Goal: Transaction & Acquisition: Purchase product/service

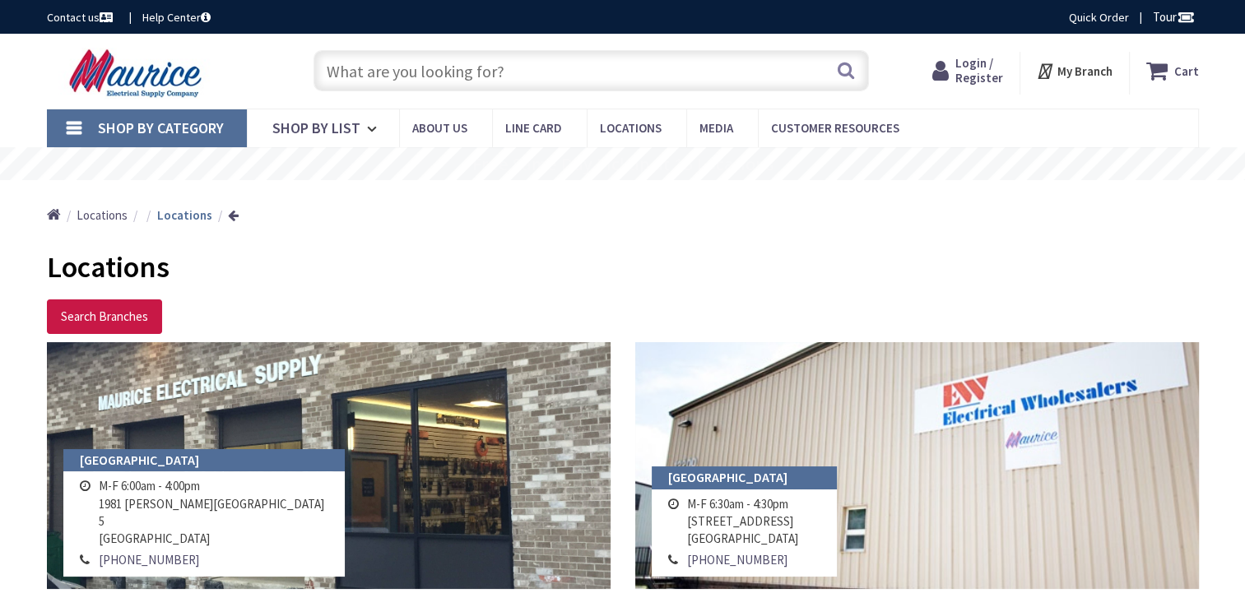
drag, startPoint x: 0, startPoint y: 0, endPoint x: 407, endPoint y: 69, distance: 413.2
click at [407, 69] on input "text" at bounding box center [591, 70] width 555 height 41
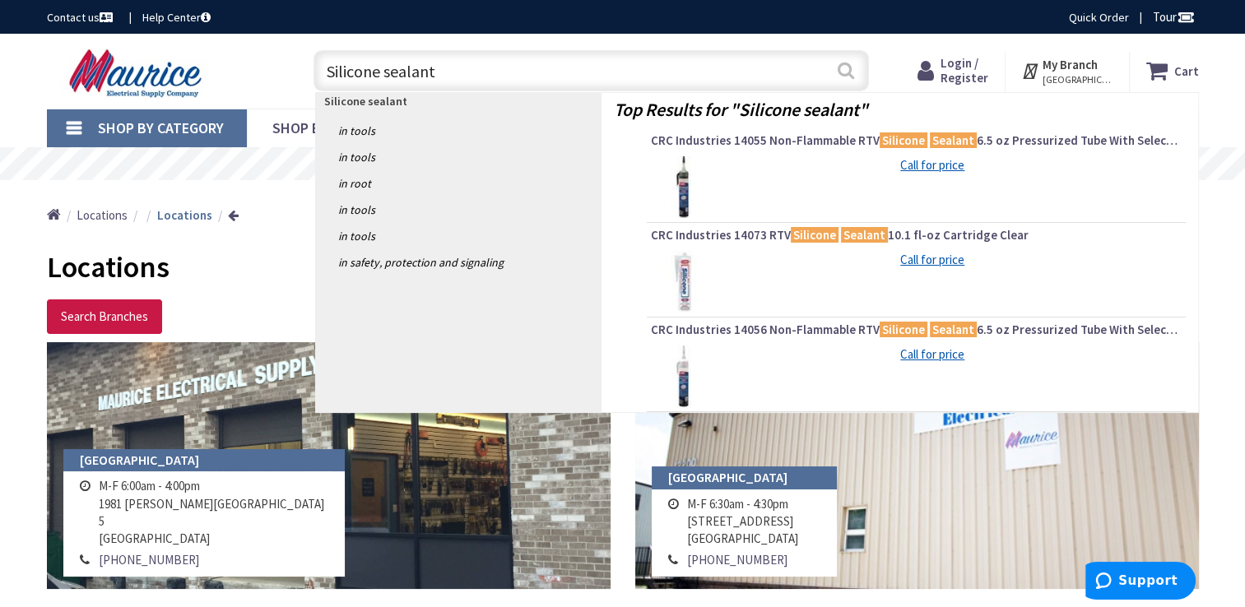
type input "Silicone sealant"
click at [854, 63] on button "Search" at bounding box center [845, 70] width 21 height 37
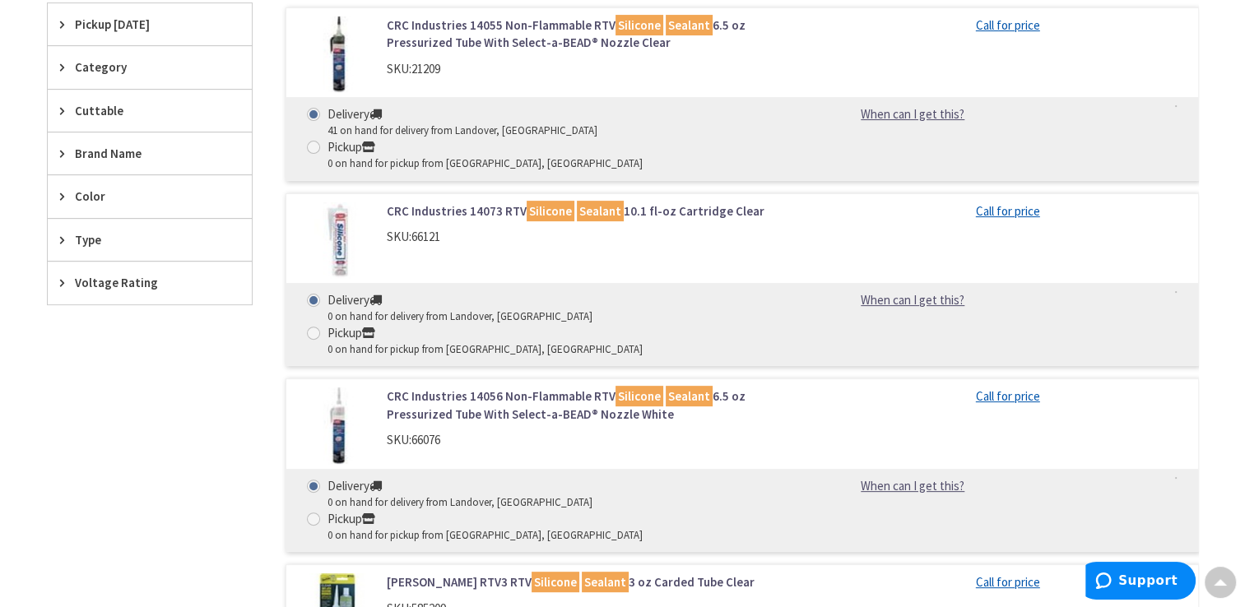
scroll to position [494, 0]
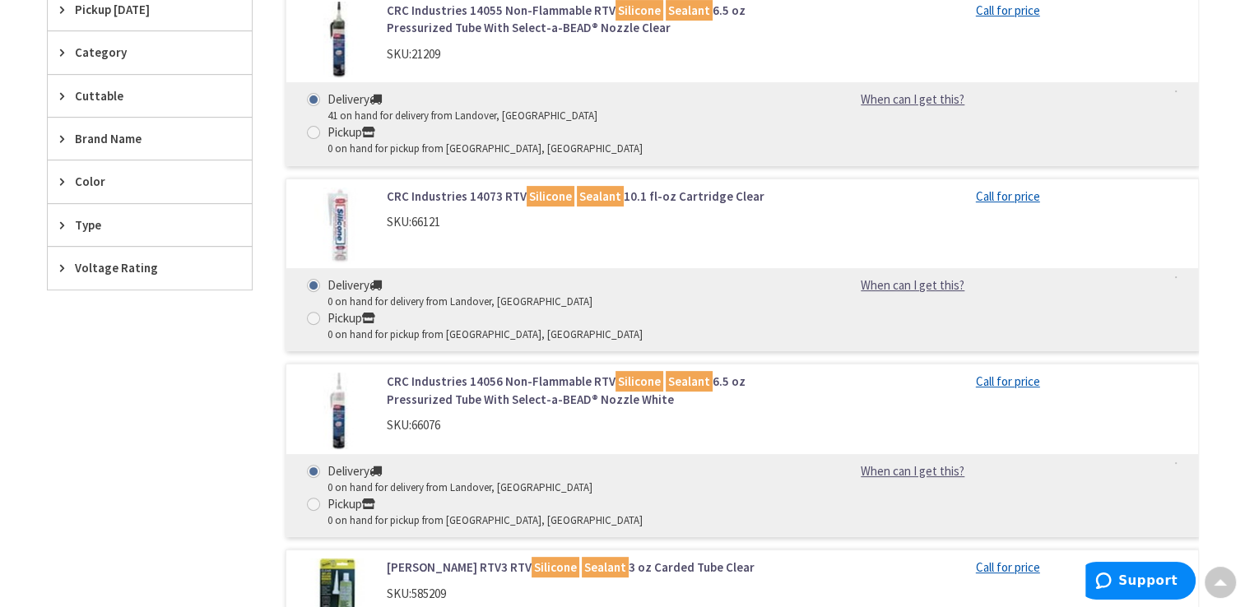
click at [61, 143] on icon at bounding box center [66, 138] width 12 height 12
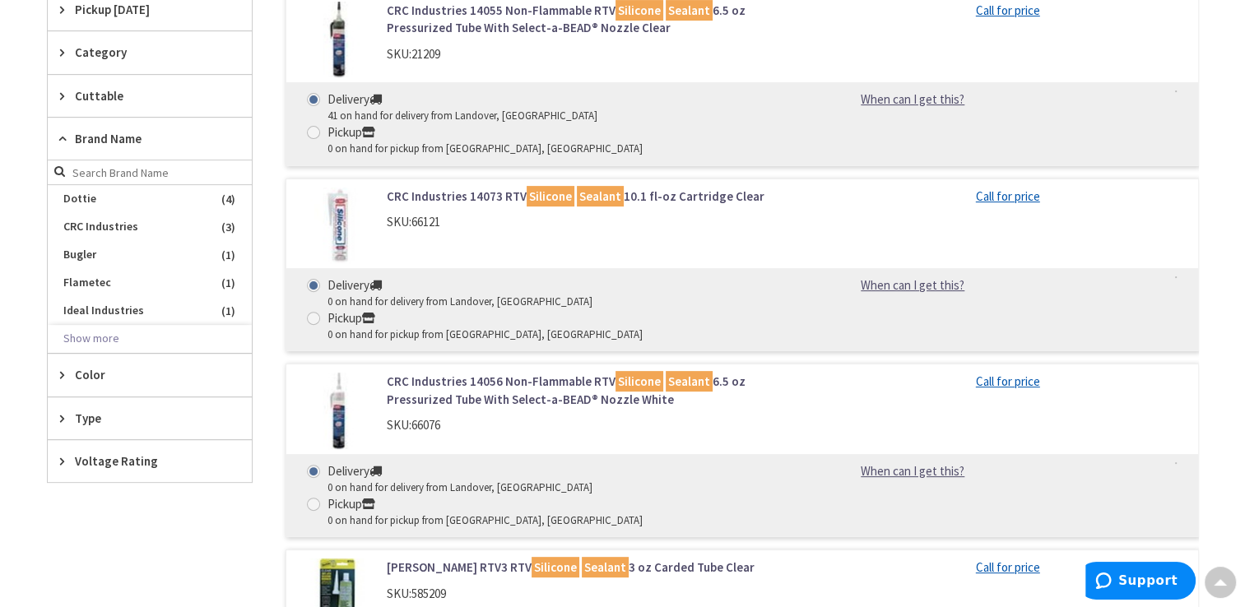
click at [58, 167] on form at bounding box center [150, 172] width 204 height 25
click at [60, 137] on icon at bounding box center [66, 138] width 12 height 12
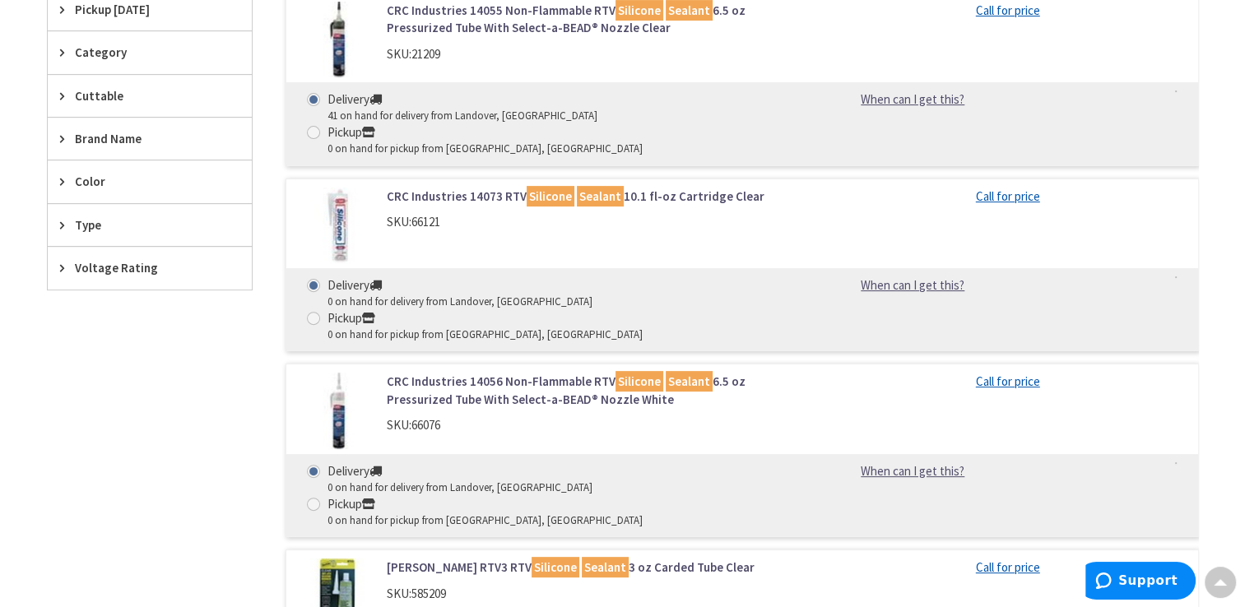
click at [60, 227] on icon at bounding box center [66, 225] width 12 height 12
click at [60, 52] on icon at bounding box center [66, 52] width 12 height 12
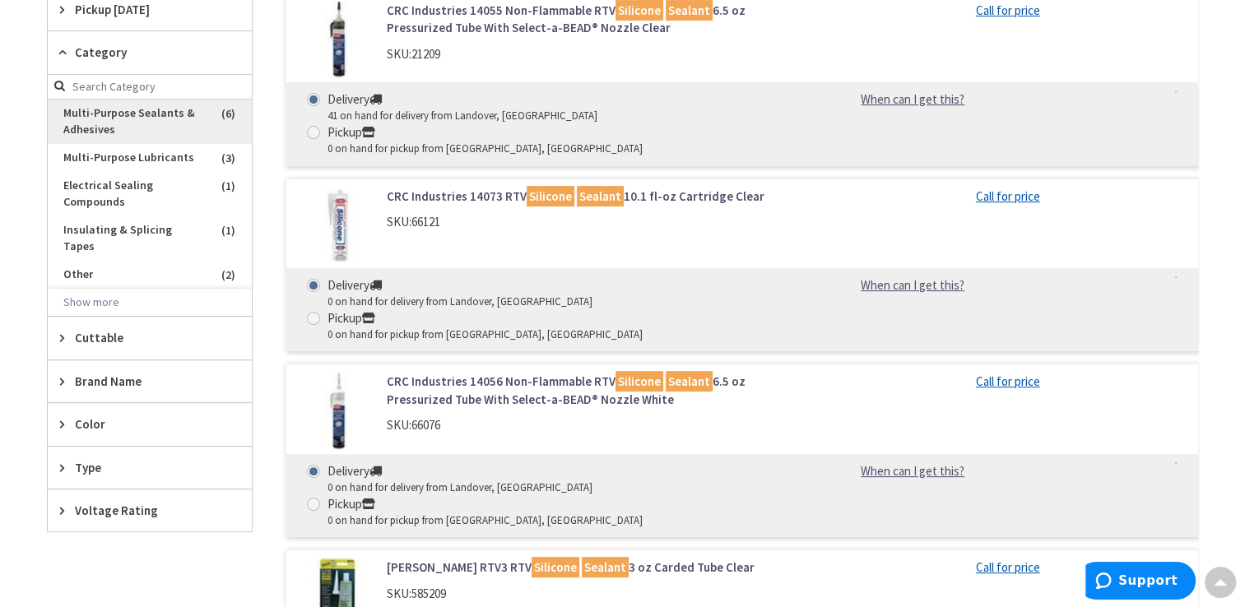
click at [151, 110] on span "Multi-Purpose Sealants & Adhesives" at bounding box center [150, 122] width 204 height 44
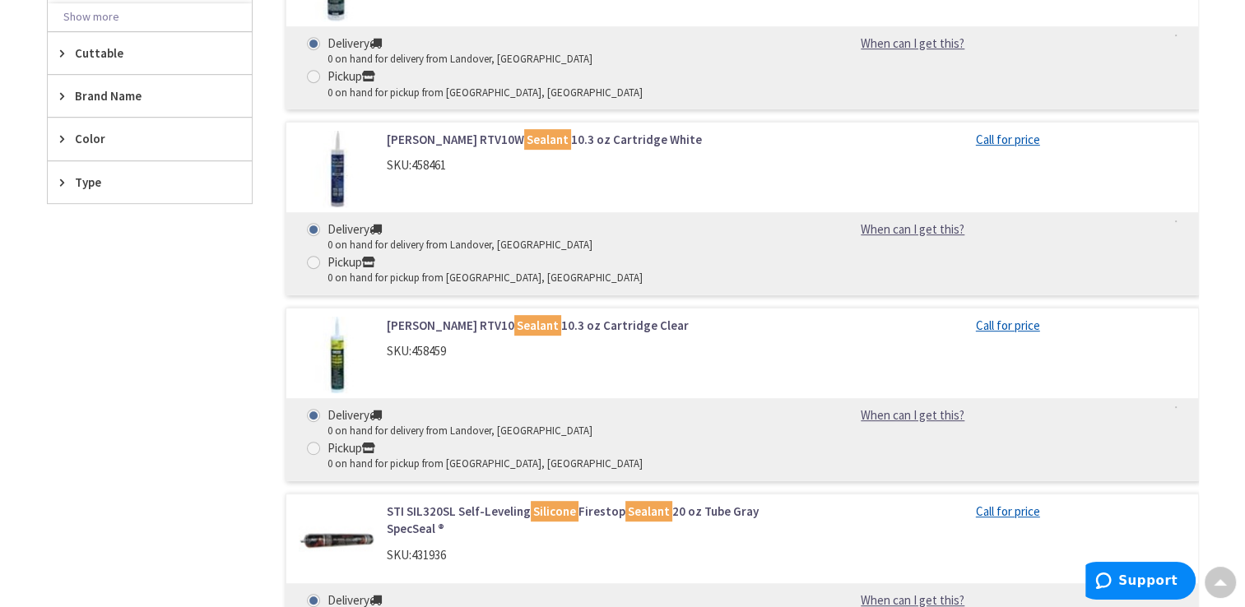
scroll to position [772, 0]
